Goal: Information Seeking & Learning: Find contact information

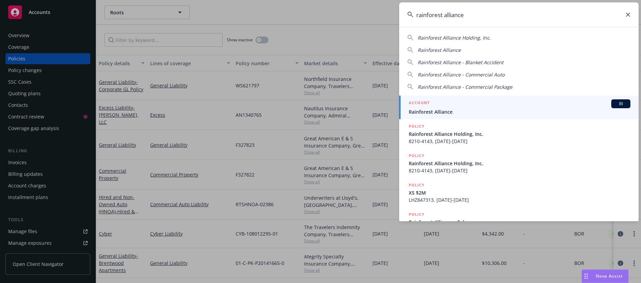
type input "rainforest alliance"
click at [463, 112] on span "Rainforest Alliance" at bounding box center [520, 111] width 222 height 7
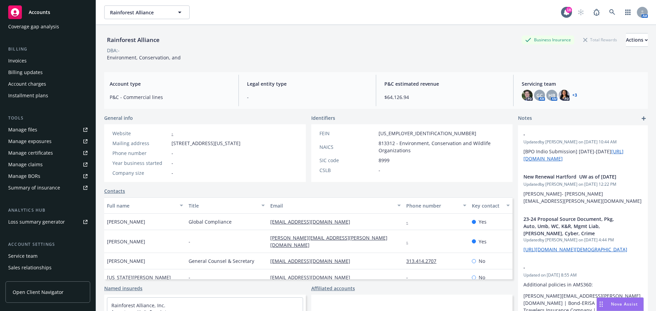
scroll to position [103, 0]
click at [48, 129] on link "Manage files" at bounding box center [47, 129] width 85 height 11
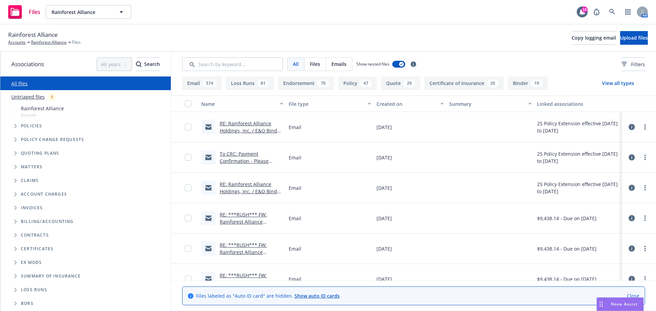
click at [334, 63] on span "Emails" at bounding box center [339, 64] width 15 height 7
click at [271, 133] on link "RE: Rainforest Alliance Holdings, Inc. / E&O Binder & Invoice (w/ NY Filing Doc…" at bounding box center [251, 141] width 63 height 42
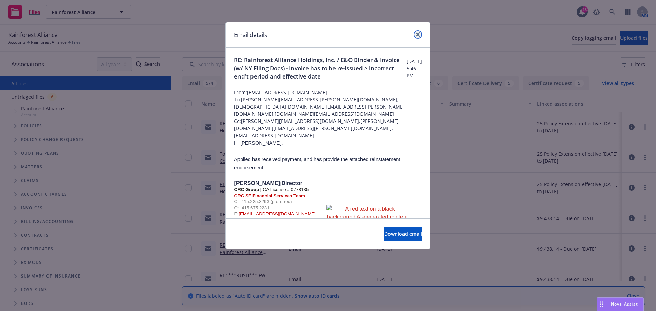
click at [421, 32] on link "close" at bounding box center [418, 34] width 8 height 8
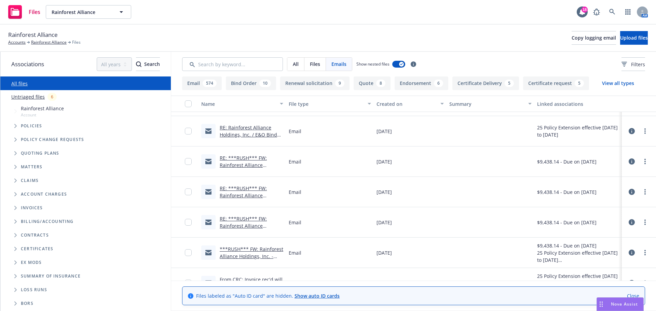
scroll to position [68, 0]
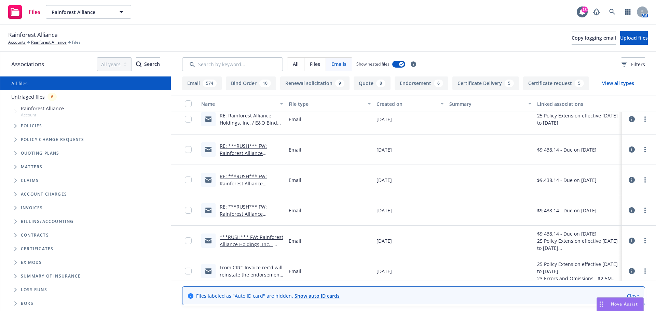
click at [244, 151] on link "RE: ***RUSH*** FW: Rainforest Alliance Holdings, Inc. - Endorsement Invoice - P…" at bounding box center [245, 160] width 51 height 35
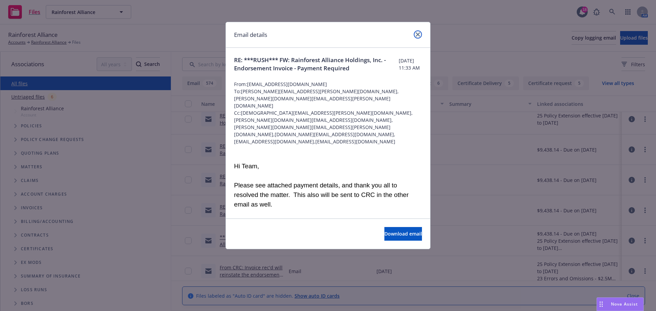
click at [418, 33] on icon "close" at bounding box center [418, 34] width 4 height 4
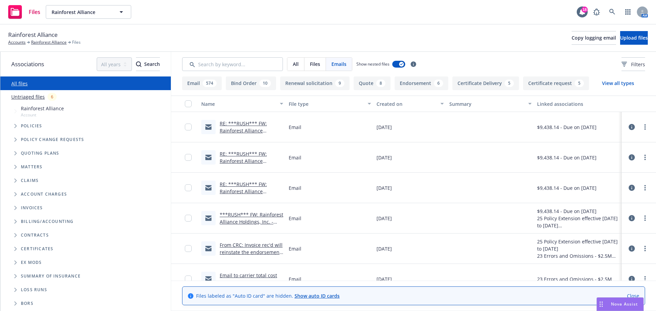
scroll to position [103, 0]
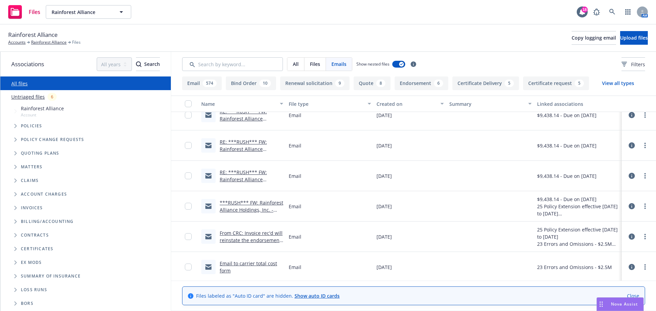
click at [248, 241] on link "From CRC: Invoice rec'd will reinstate the endorsement upon receipt of the paym…" at bounding box center [251, 244] width 63 height 28
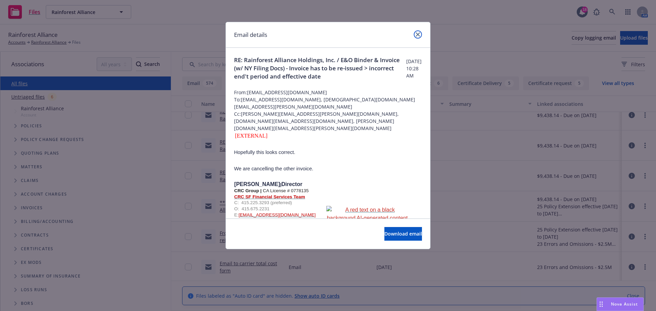
click at [421, 33] on link "close" at bounding box center [418, 34] width 8 height 8
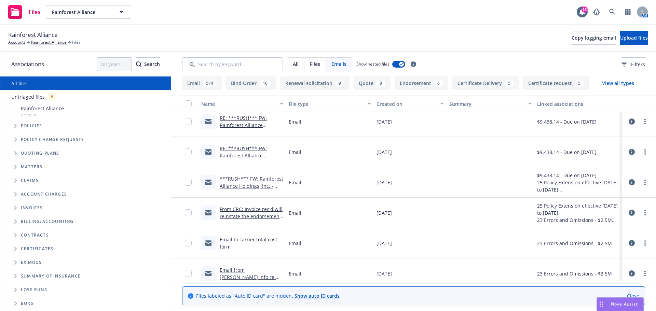
scroll to position [171, 0]
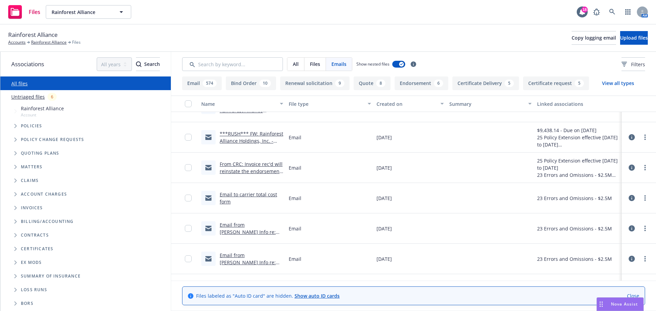
click at [252, 194] on link "Email to carrier total cost form" at bounding box center [248, 198] width 57 height 14
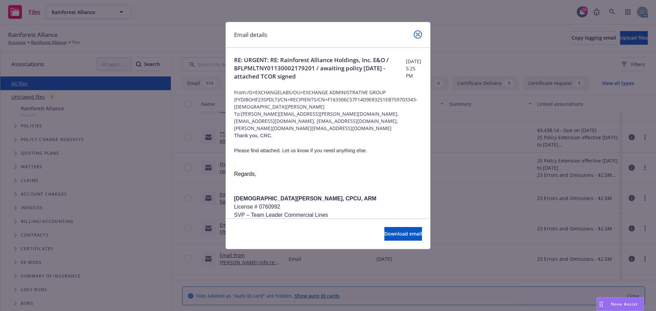
click at [421, 33] on link "close" at bounding box center [418, 34] width 8 height 8
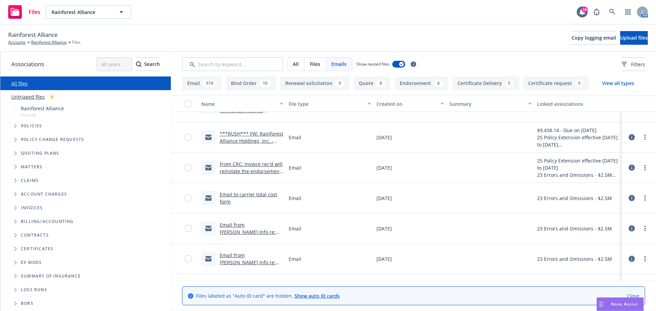
click at [241, 225] on link "Email from [PERSON_NAME] Info re: Extension NOC and renewal .msg" at bounding box center [248, 236] width 56 height 28
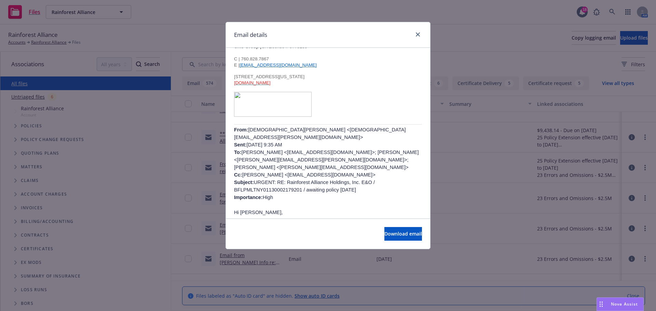
scroll to position [205, 0]
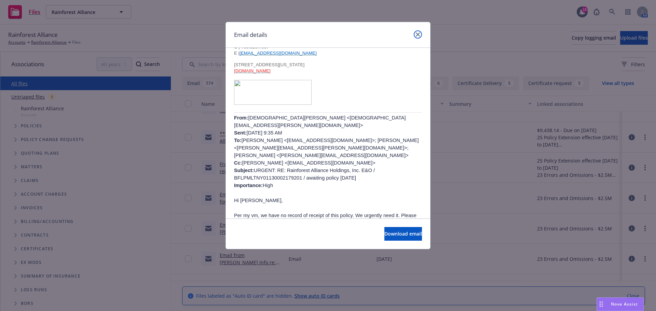
click at [419, 32] on icon "close" at bounding box center [418, 34] width 4 height 4
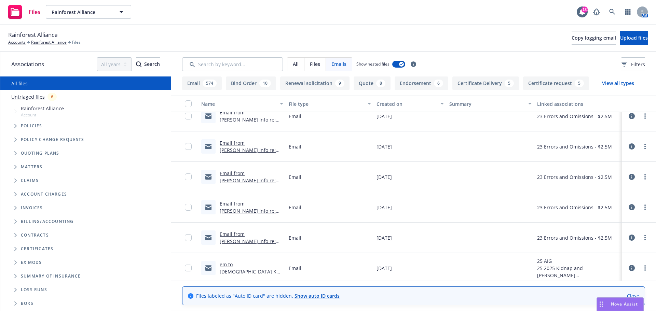
scroll to position [342, 0]
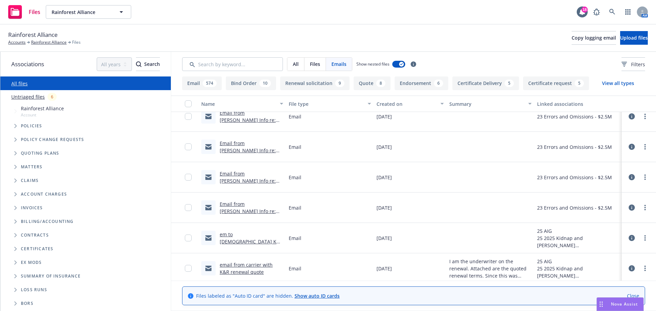
click at [254, 238] on div "em to [DEMOGRAPHIC_DATA] K&R Renewal Quote FW: RAINFOREST ALLIANCE, INC - Expir…" at bounding box center [252, 238] width 64 height 14
click at [255, 236] on link "em to [DEMOGRAPHIC_DATA] K&R Renewal Quote FW: RAINFOREST ALLIANCE, INC - Expir…" at bounding box center [251, 252] width 63 height 42
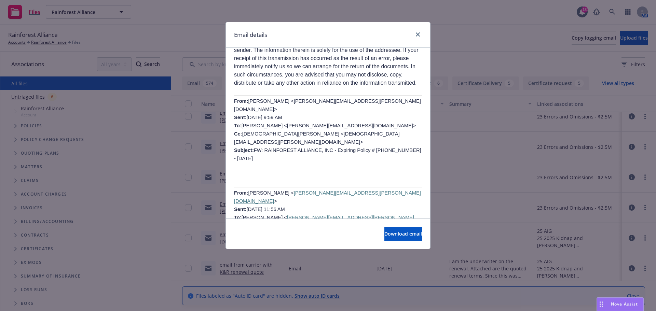
scroll to position [308, 0]
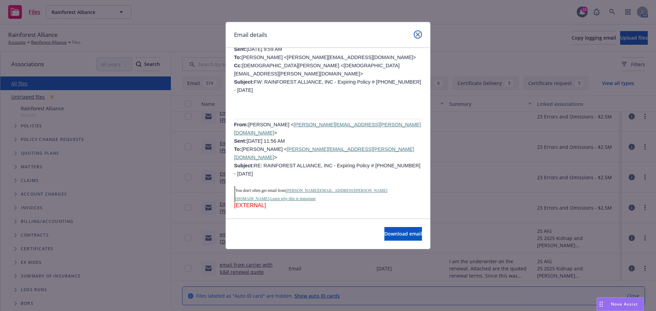
click at [419, 34] on icon "close" at bounding box center [418, 34] width 4 height 4
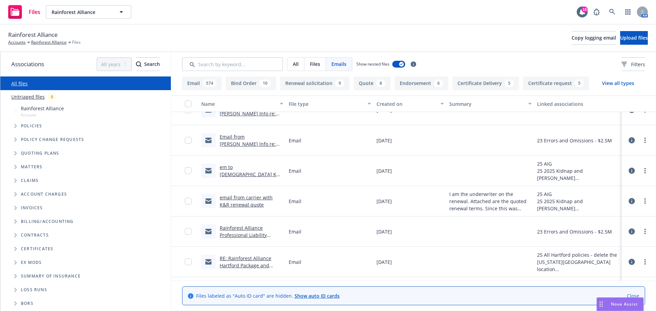
scroll to position [410, 0]
click at [236, 227] on link "Rainforest Alliance Professional Liability Pol#BFLPMLTNY011300_021792_01 Eff 10…" at bounding box center [251, 237] width 63 height 28
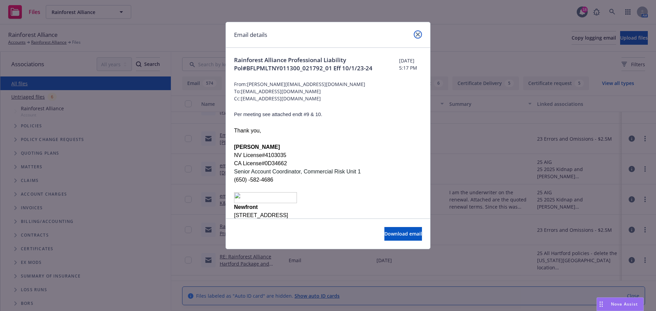
click at [419, 34] on icon "close" at bounding box center [418, 34] width 4 height 4
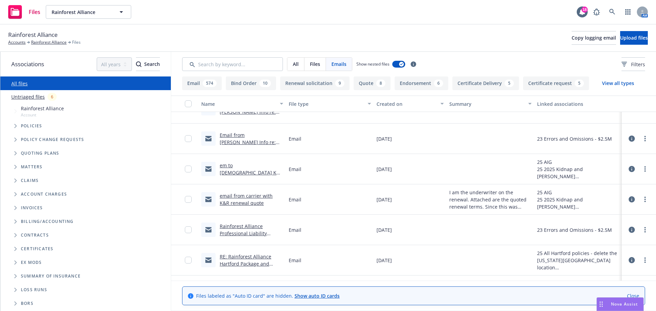
click at [262, 84] on div "10" at bounding box center [265, 84] width 12 height 8
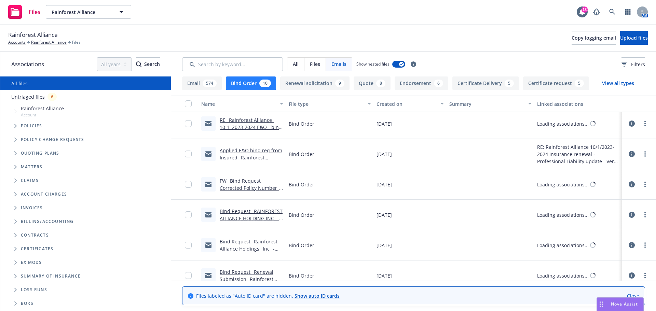
scroll to position [0, 0]
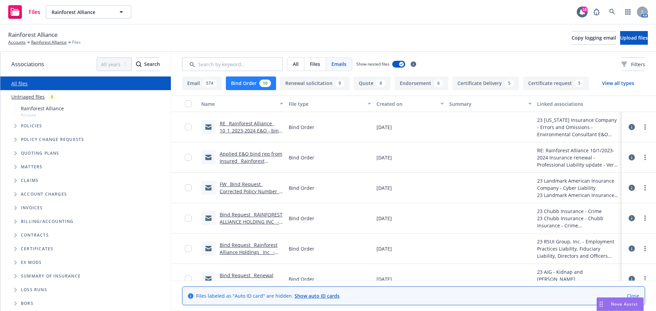
click at [248, 128] on link "RE_ Rainforest Alliance_ 10_1_2023-2024 E&O - bind order Applied Financials opt…" at bounding box center [251, 137] width 62 height 35
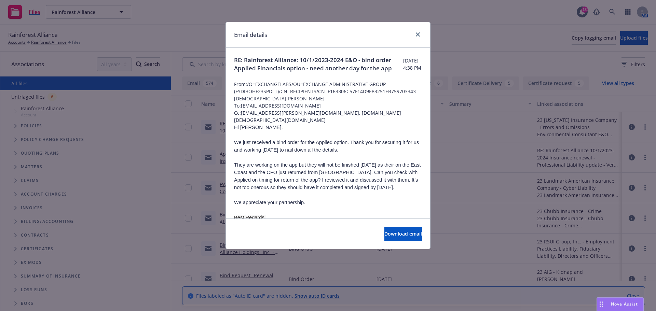
click at [248, 128] on p "Hi [PERSON_NAME]," at bounding box center [328, 128] width 188 height 8
click at [420, 34] on link "close" at bounding box center [418, 34] width 8 height 8
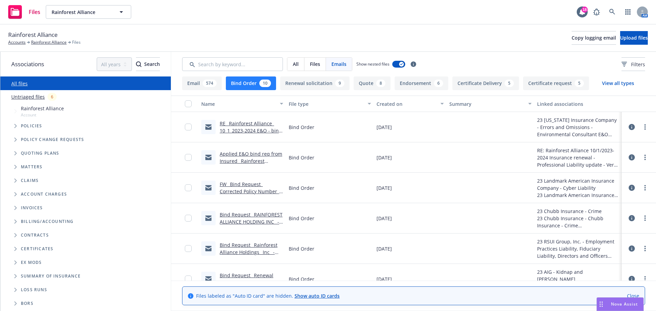
click at [241, 190] on link "FW_ Bind Request_ Corrected Policy Number_ Rainforest Alliance Holding #LHZ8473…" at bounding box center [251, 198] width 62 height 35
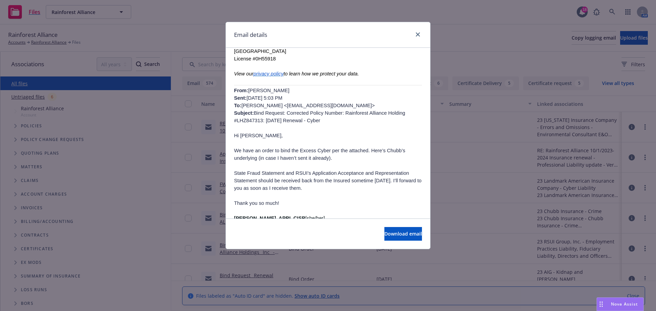
scroll to position [171, 0]
click at [418, 31] on link "close" at bounding box center [418, 34] width 8 height 8
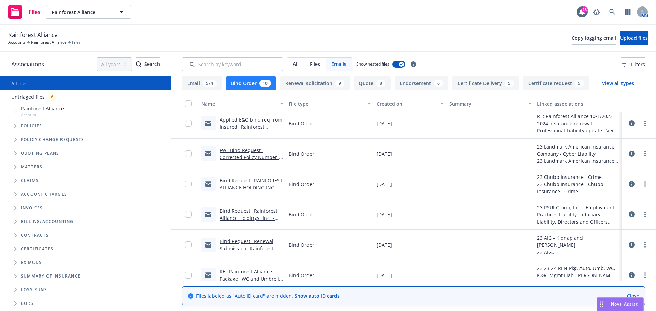
scroll to position [68, 0]
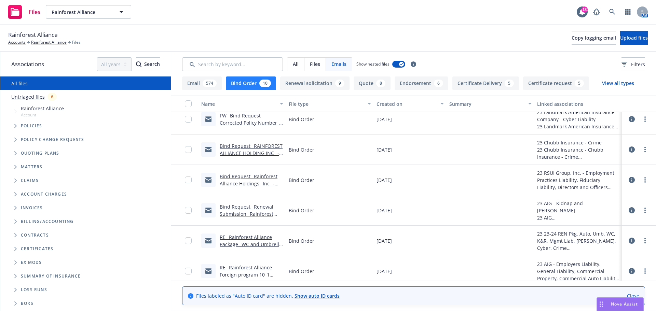
click at [252, 211] on link "Bind Request_ Renewal Submission_ Rainforest Alliance Holding #[PHONE_NUMBER]_ …" at bounding box center [247, 221] width 55 height 35
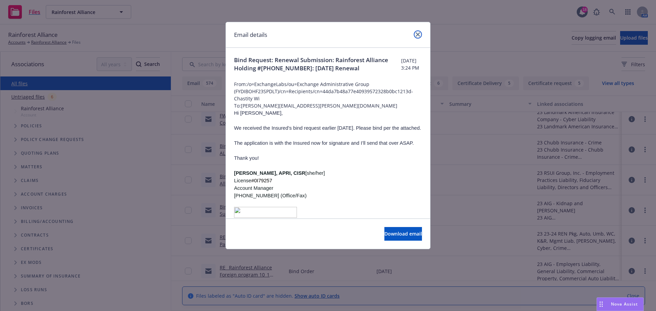
click at [419, 33] on icon "close" at bounding box center [418, 34] width 4 height 4
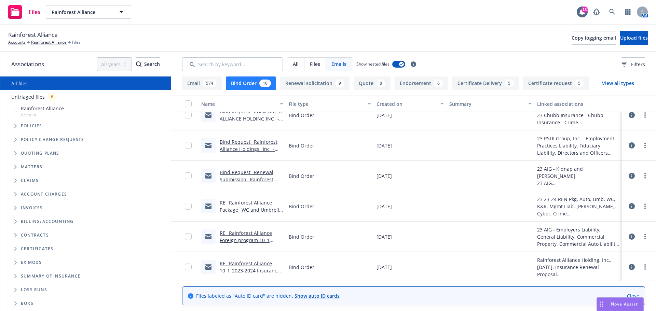
scroll to position [134, 0]
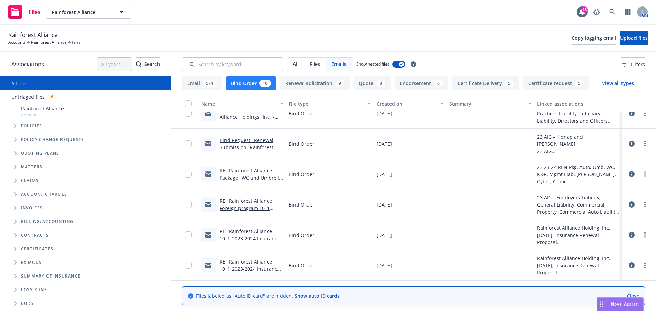
click at [254, 180] on link "RE_ Rainforest Alliance Package_ WC and Umbrella Quote - 10_1_2023-2024 questio…" at bounding box center [251, 185] width 62 height 35
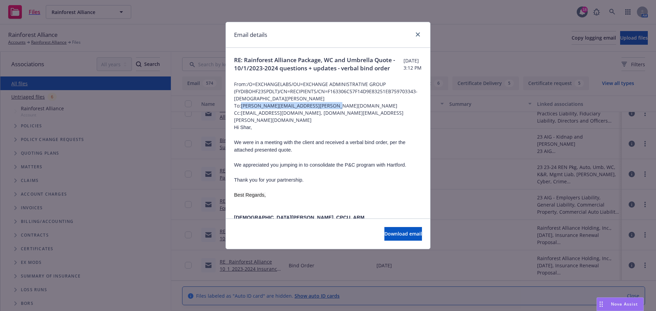
drag, startPoint x: 243, startPoint y: 115, endPoint x: 334, endPoint y: 115, distance: 90.9
click at [334, 109] on span "To: [PERSON_NAME][EMAIL_ADDRESS][PERSON_NAME][DOMAIN_NAME]" at bounding box center [328, 105] width 188 height 7
copy span "[PERSON_NAME][EMAIL_ADDRESS][PERSON_NAME][DOMAIN_NAME]"
click at [356, 205] on p at bounding box center [328, 203] width 188 height 8
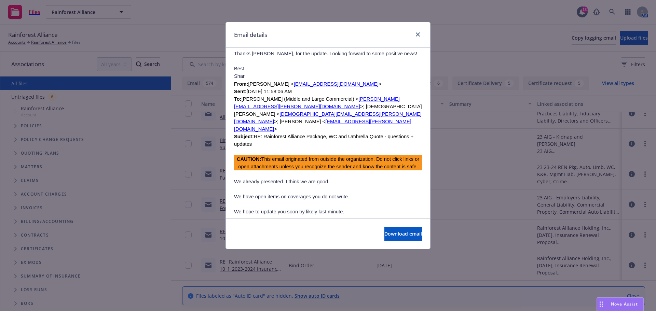
scroll to position [376, 0]
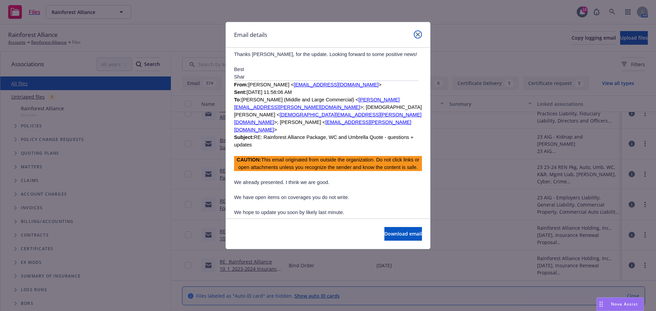
click at [419, 32] on icon "close" at bounding box center [418, 34] width 4 height 4
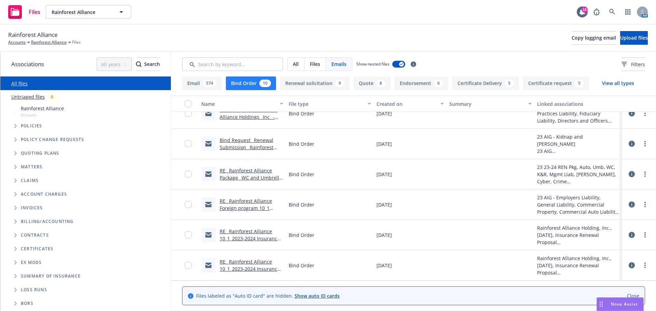
click at [328, 232] on div "Bind Order" at bounding box center [330, 235] width 88 height 30
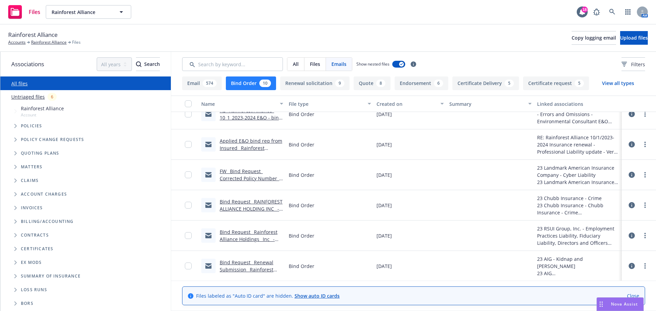
scroll to position [0, 0]
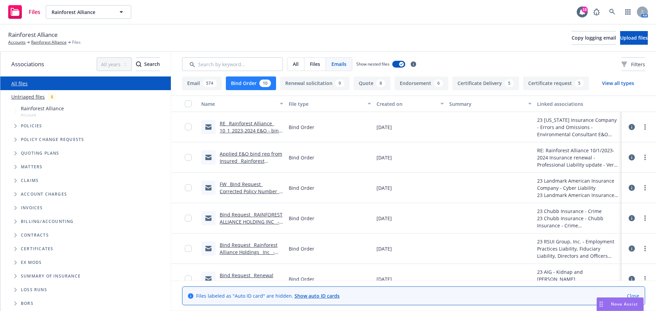
click at [201, 81] on button "Email 574" at bounding box center [202, 84] width 40 height 14
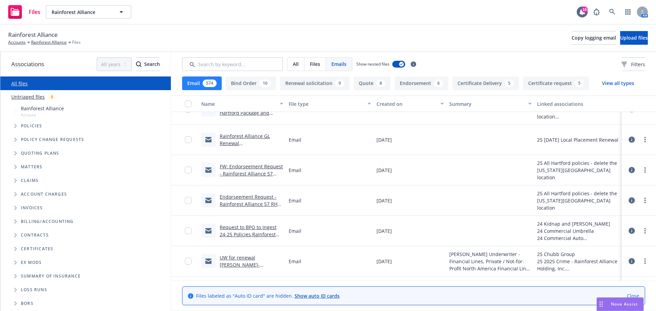
scroll to position [718, 0]
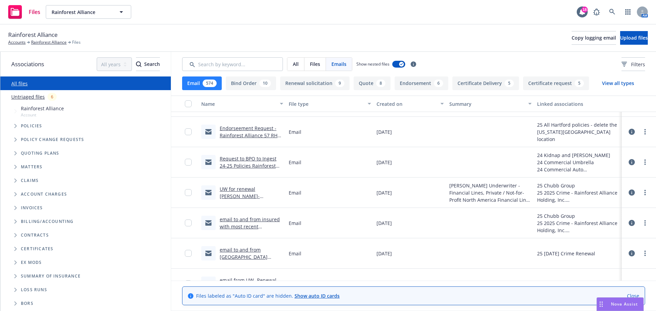
click at [256, 227] on link "email to and from insured with most recent completed applications- Last app com…" at bounding box center [250, 233] width 60 height 35
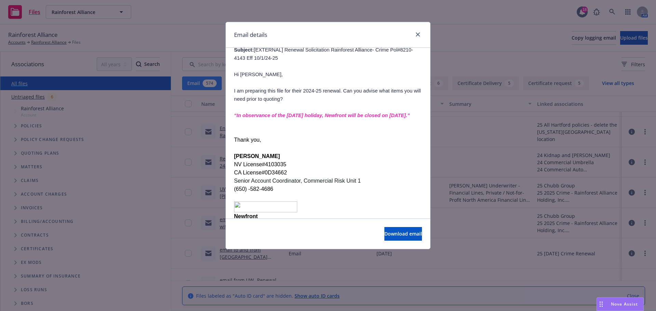
scroll to position [2215, 0]
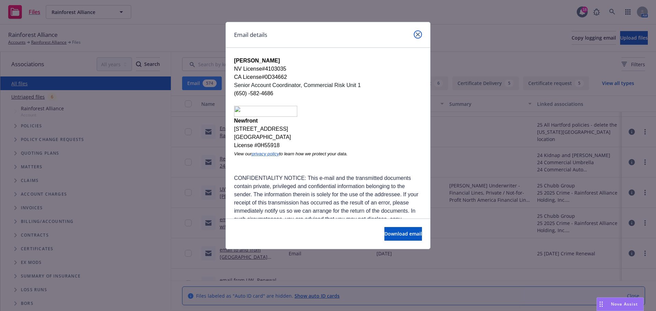
click at [418, 34] on icon "close" at bounding box center [418, 34] width 4 height 4
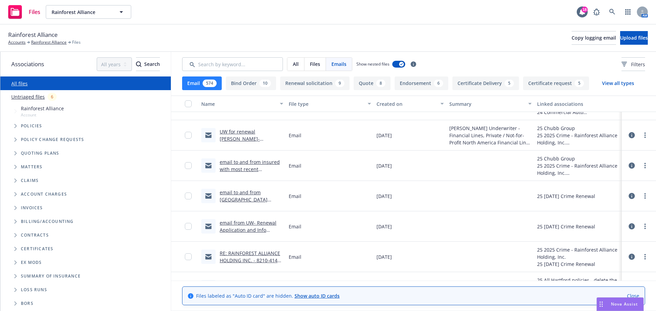
scroll to position [786, 0]
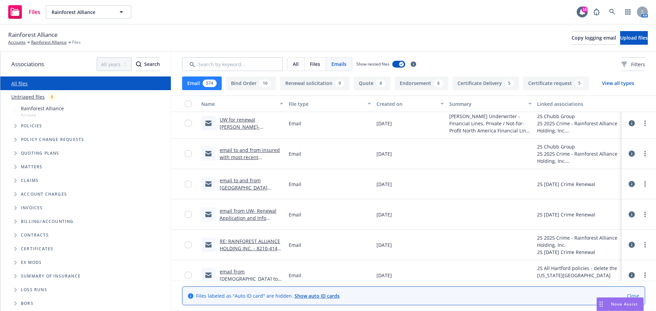
click at [258, 160] on link "email to and from insured with most recent completed applications- Last app com…" at bounding box center [250, 164] width 60 height 35
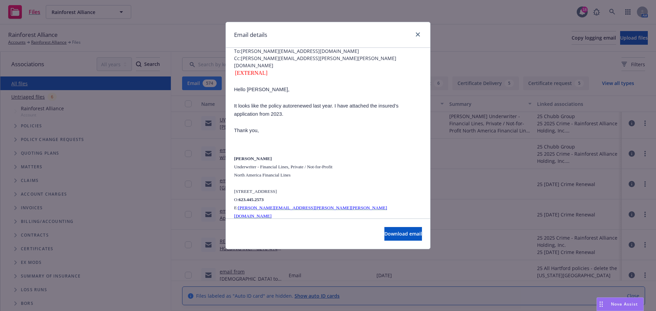
scroll to position [103, 0]
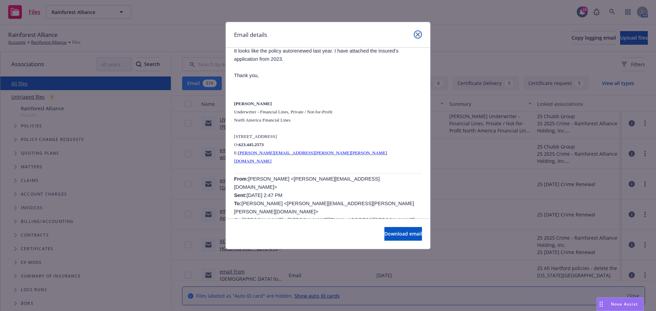
click at [416, 33] on icon "close" at bounding box center [418, 34] width 4 height 4
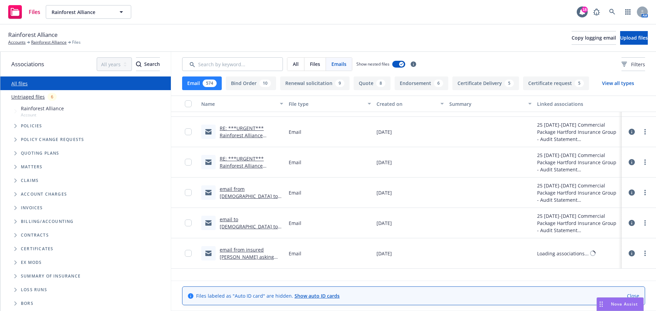
scroll to position [2051, 0]
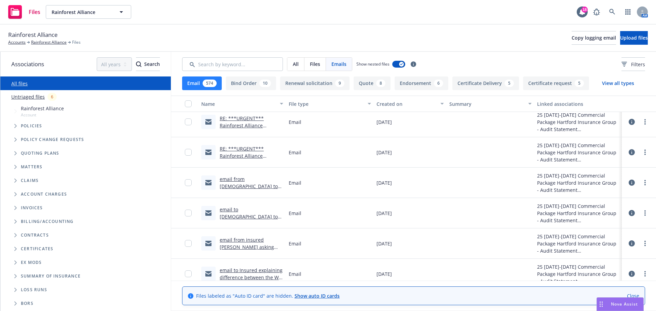
click at [257, 243] on link "email from insured [PERSON_NAME] asking why he received a GL audit" at bounding box center [251, 247] width 62 height 21
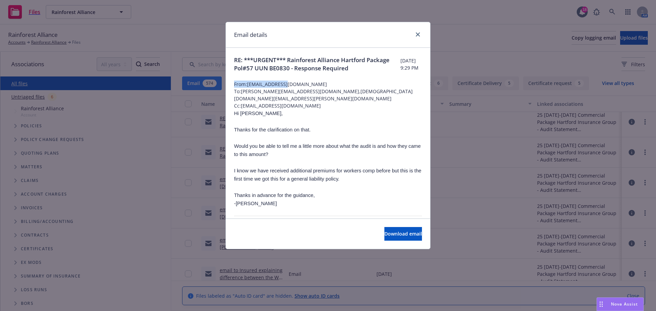
drag, startPoint x: 287, startPoint y: 82, endPoint x: 259, endPoint y: 80, distance: 27.7
click at [256, 82] on span "From: [EMAIL_ADDRESS][DOMAIN_NAME]" at bounding box center [328, 84] width 188 height 7
drag, startPoint x: 248, startPoint y: 84, endPoint x: 283, endPoint y: 83, distance: 35.2
click at [283, 83] on span "From: [EMAIL_ADDRESS][DOMAIN_NAME]" at bounding box center [328, 84] width 188 height 7
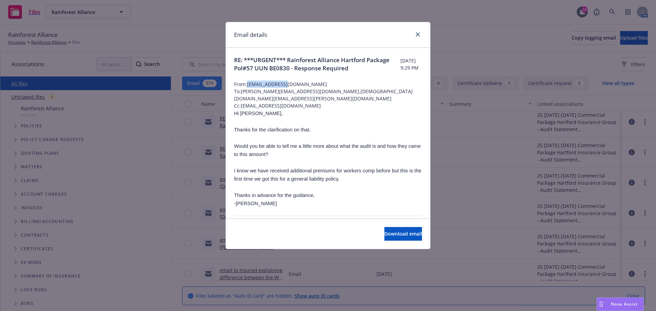
copy span "[EMAIL_ADDRESS][DOMAIN_NAME]"
click at [381, 144] on p "Would you be able to tell me a little more about what the audit is and how they…" at bounding box center [328, 150] width 188 height 16
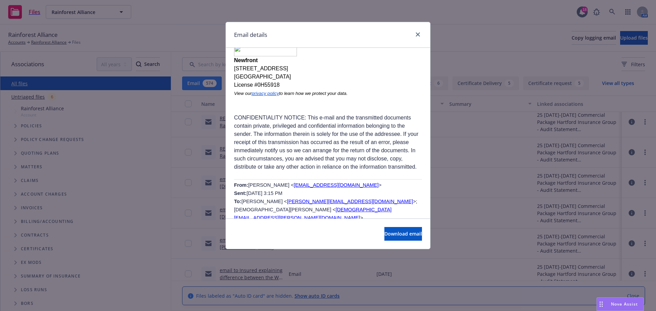
scroll to position [444, 0]
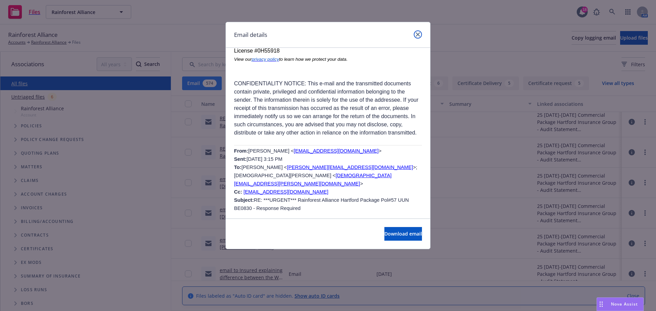
click at [419, 35] on icon "close" at bounding box center [418, 34] width 4 height 4
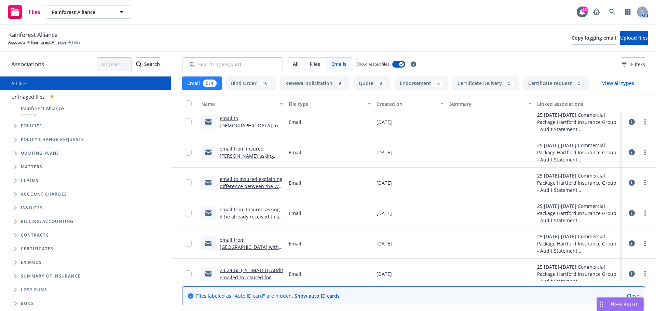
scroll to position [2154, 0]
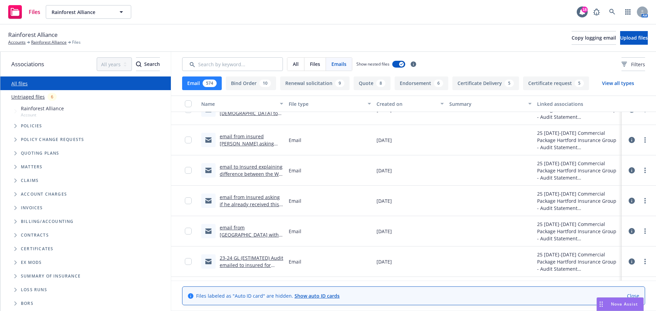
click at [261, 174] on link "email to Insured explaining difference between the WC audit and GL audit sent" at bounding box center [251, 174] width 63 height 21
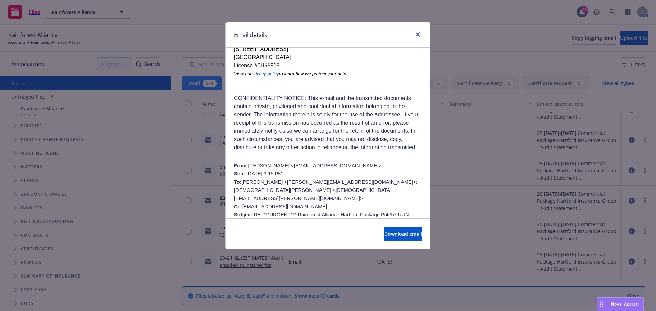
scroll to position [274, 0]
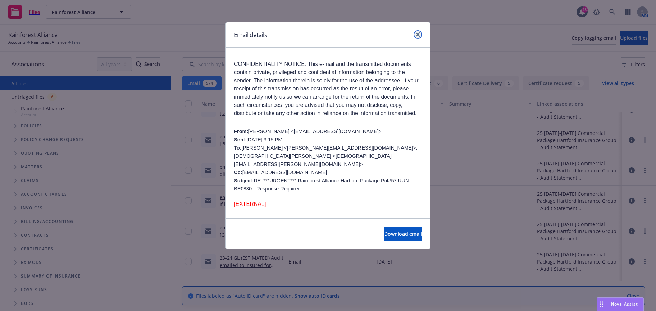
click at [415, 34] on link "close" at bounding box center [418, 34] width 8 height 8
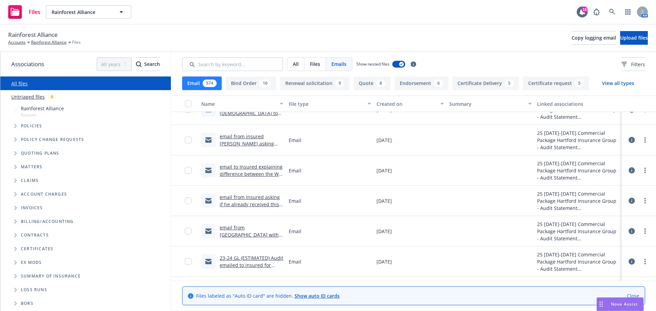
click at [501, 186] on div at bounding box center [491, 201] width 88 height 30
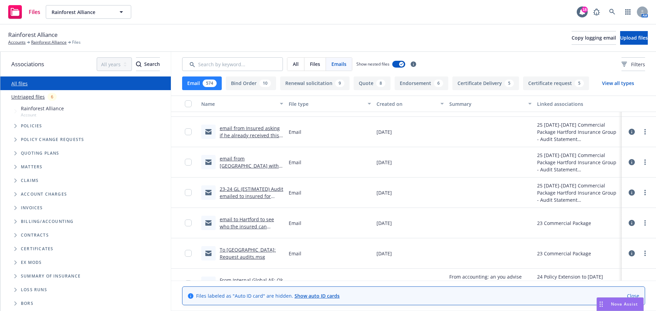
click at [254, 225] on link "email to Hartford to see who the insured can contact in order to get the final …" at bounding box center [250, 233] width 60 height 35
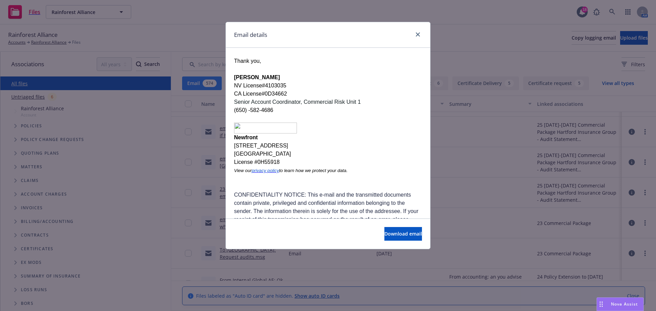
scroll to position [239, 0]
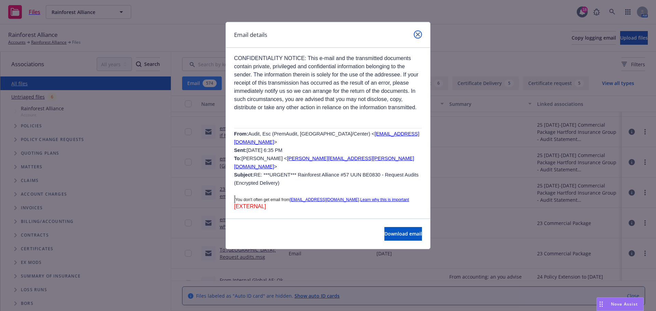
click at [418, 33] on icon "close" at bounding box center [418, 34] width 4 height 4
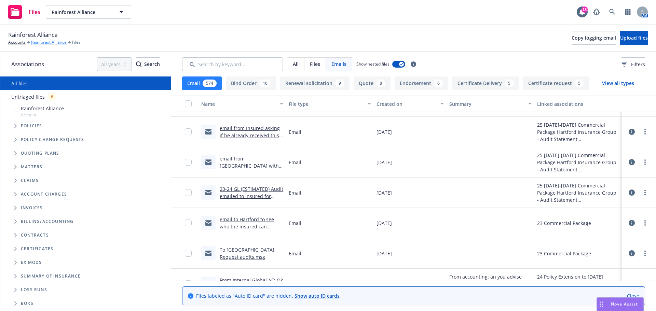
click at [32, 42] on link "Rainforest Alliance" at bounding box center [49, 42] width 36 height 6
